Goal: Task Accomplishment & Management: Use online tool/utility

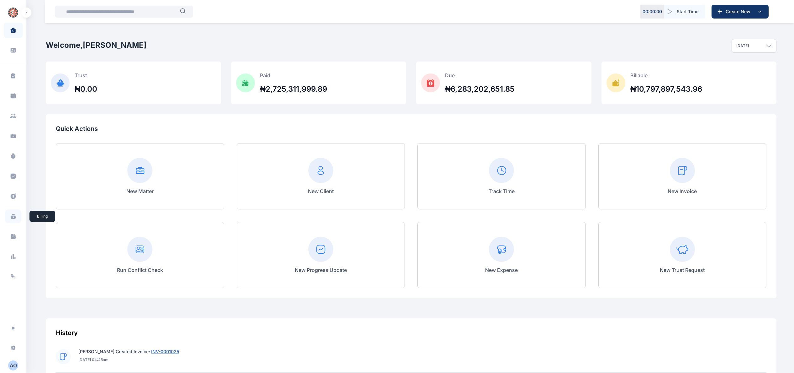
click at [16, 217] on span at bounding box center [13, 216] width 16 height 14
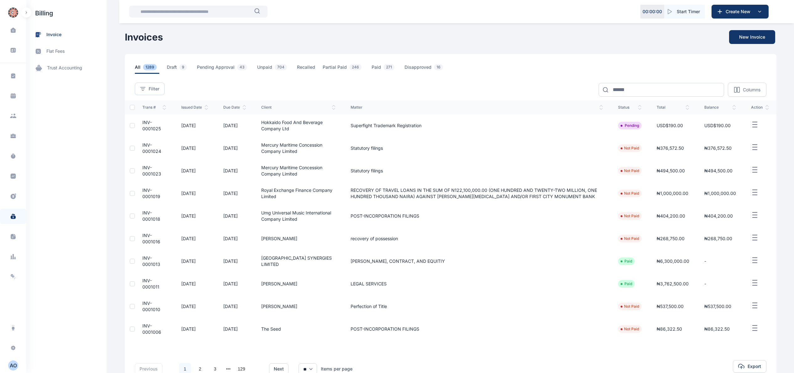
click at [15, 199] on span at bounding box center [13, 196] width 16 height 14
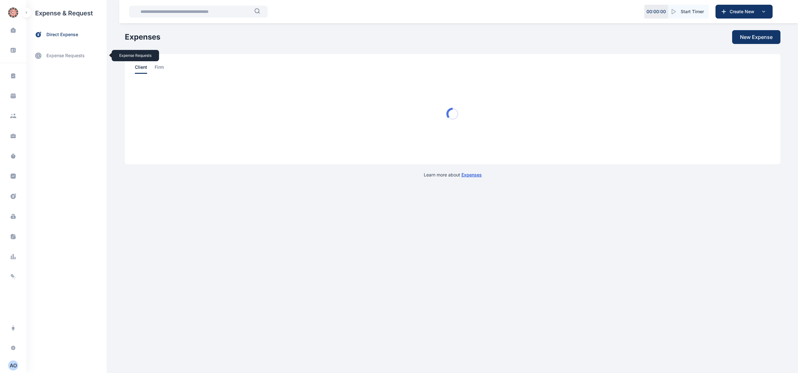
click at [82, 57] on link "expense requests expense requests" at bounding box center [66, 55] width 80 height 15
click at [79, 92] on span "Accounting and Fund Accounting and Fund" at bounding box center [75, 92] width 57 height 12
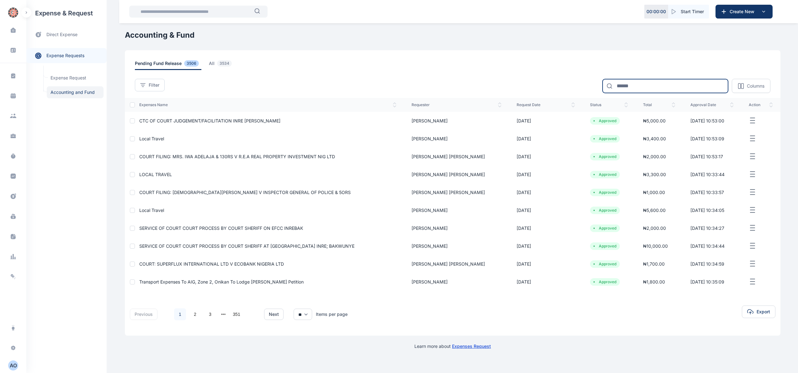
click at [625, 85] on input at bounding box center [666, 86] width 126 height 14
type input "*****"
